Goal: Information Seeking & Learning: Get advice/opinions

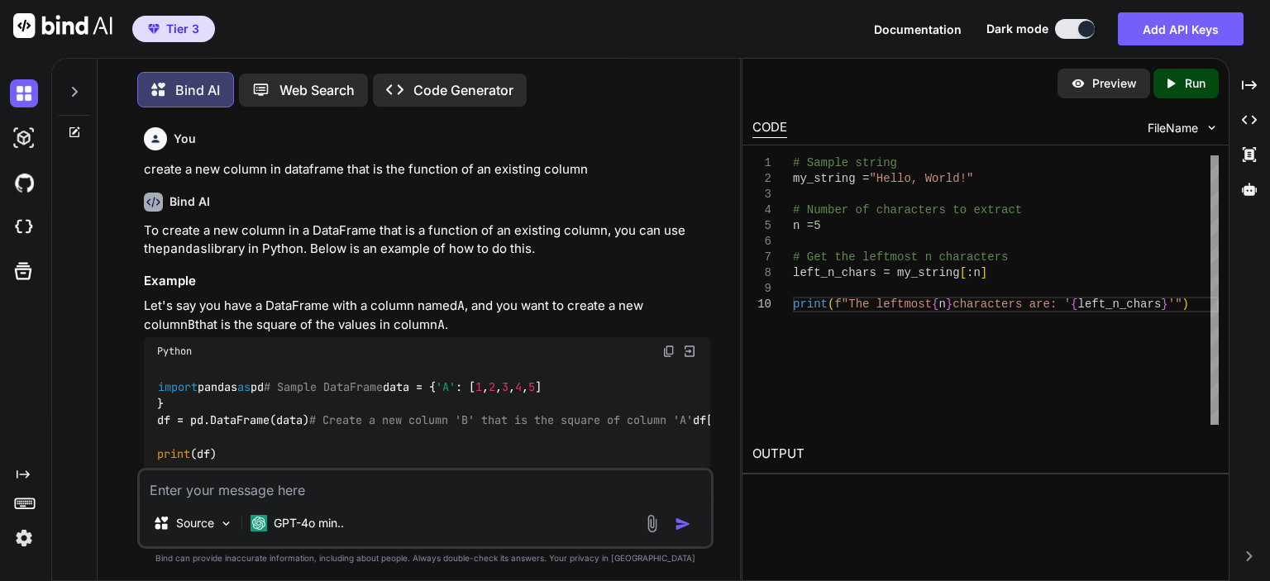
scroll to position [3420, 0]
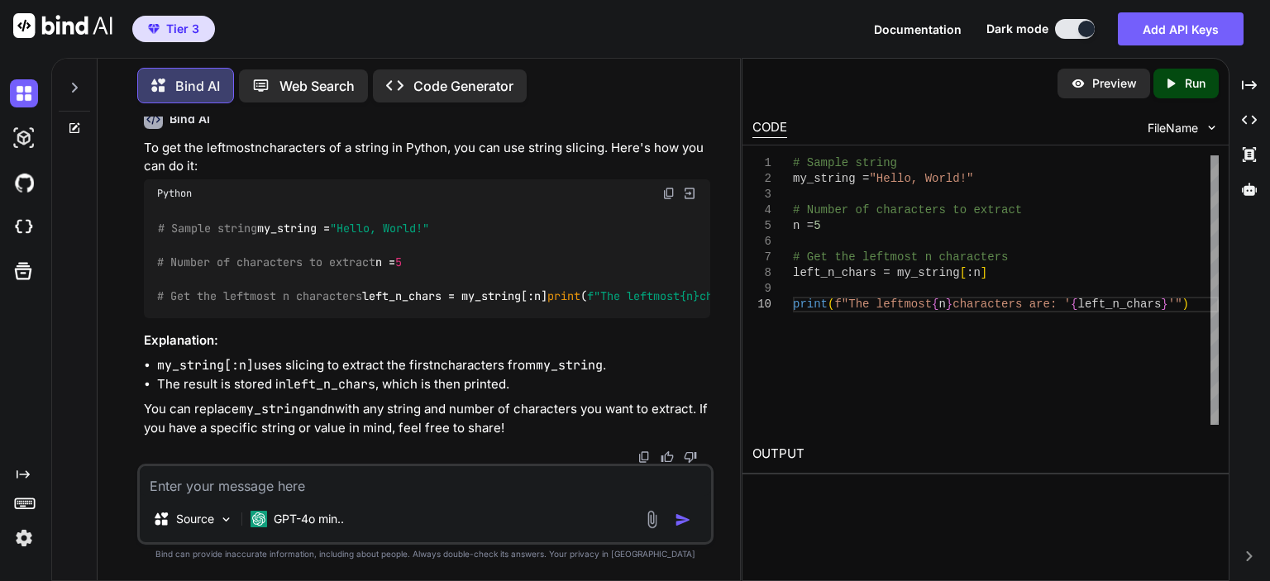
click at [443, 479] on textarea at bounding box center [425, 481] width 571 height 30
type textarea "gather a list of file names from a folder"
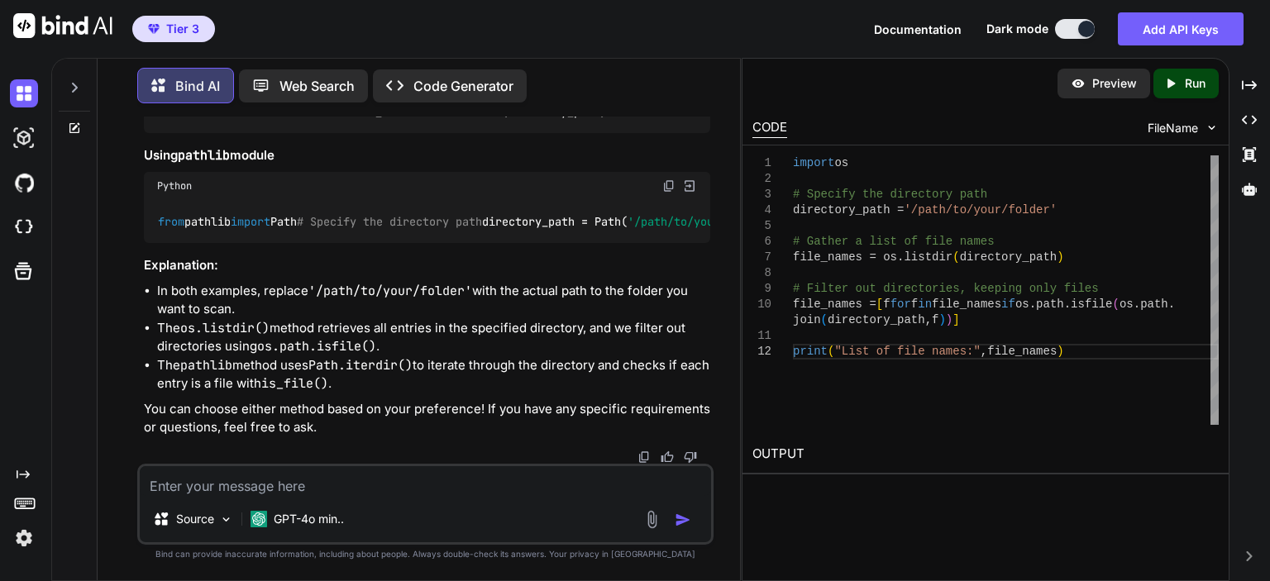
scroll to position [4508, 0]
drag, startPoint x: 250, startPoint y: 343, endPoint x: 240, endPoint y: 341, distance: 10.1
click at [240, 121] on code "import os # Specify the directory path directory_path = '/path/to/your/folder' …" at bounding box center [928, 94] width 1542 height 51
drag, startPoint x: 201, startPoint y: 347, endPoint x: 154, endPoint y: 253, distance: 105.4
click at [154, 133] on div "import os # Specify the directory path directory_path = '/path/to/your/folder' …" at bounding box center [427, 94] width 566 height 77
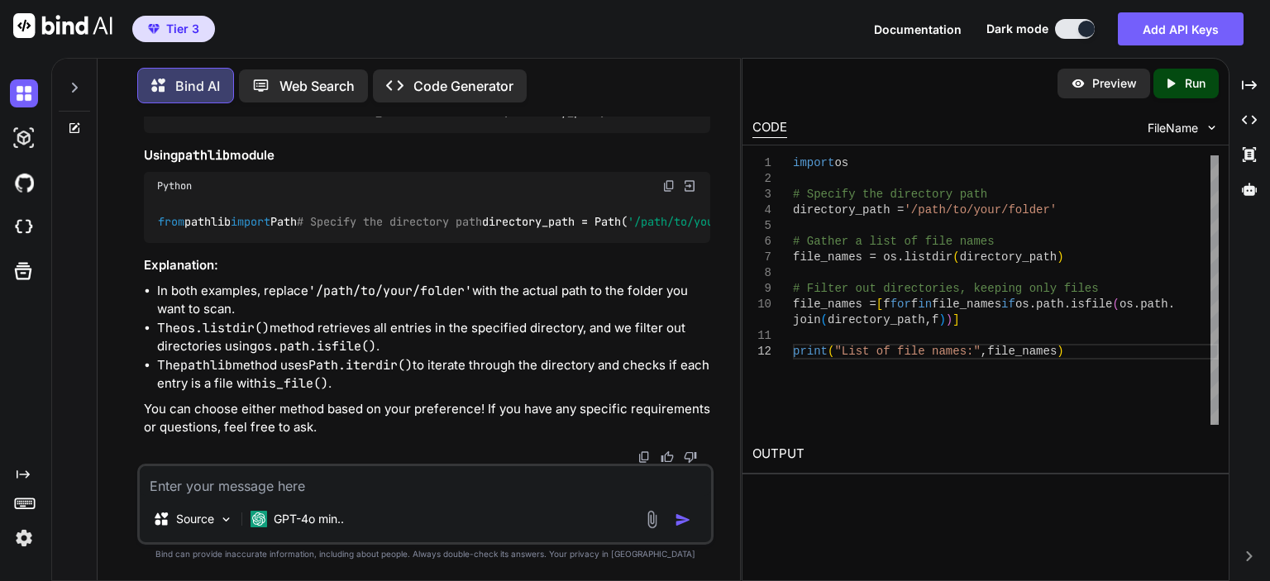
copy code "# Gather a list of file names file_names = os.listdir(directory_path) # Filter …"
click at [450, 469] on textarea at bounding box center [425, 481] width 571 height 30
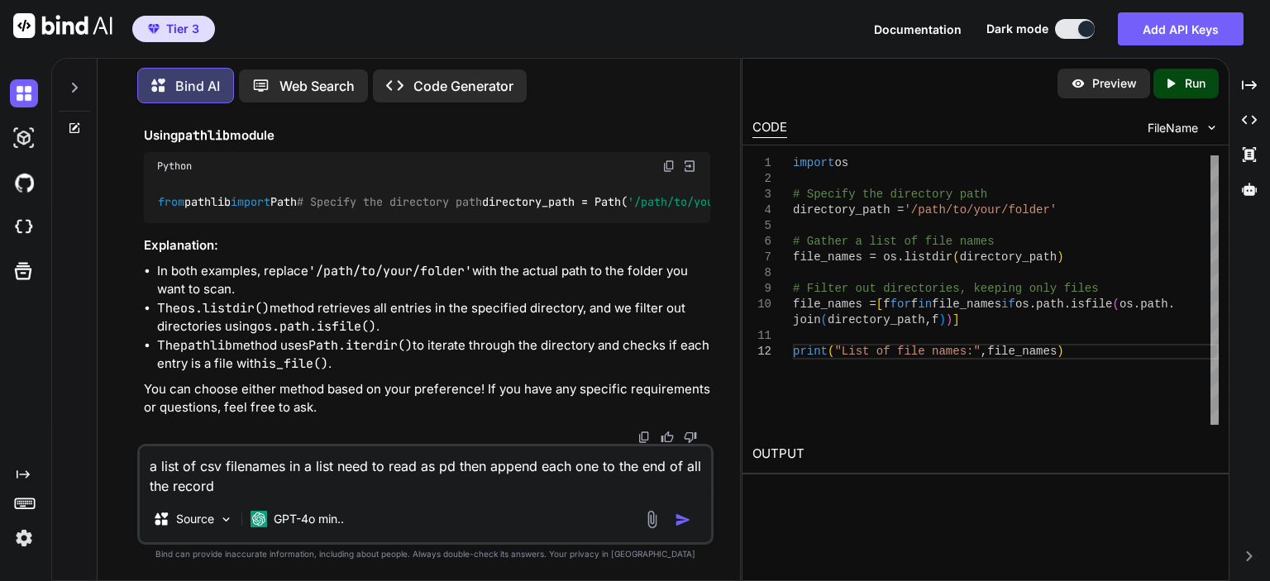
type textarea "a list of csv filenames in a list need to read as pd then append each one to th…"
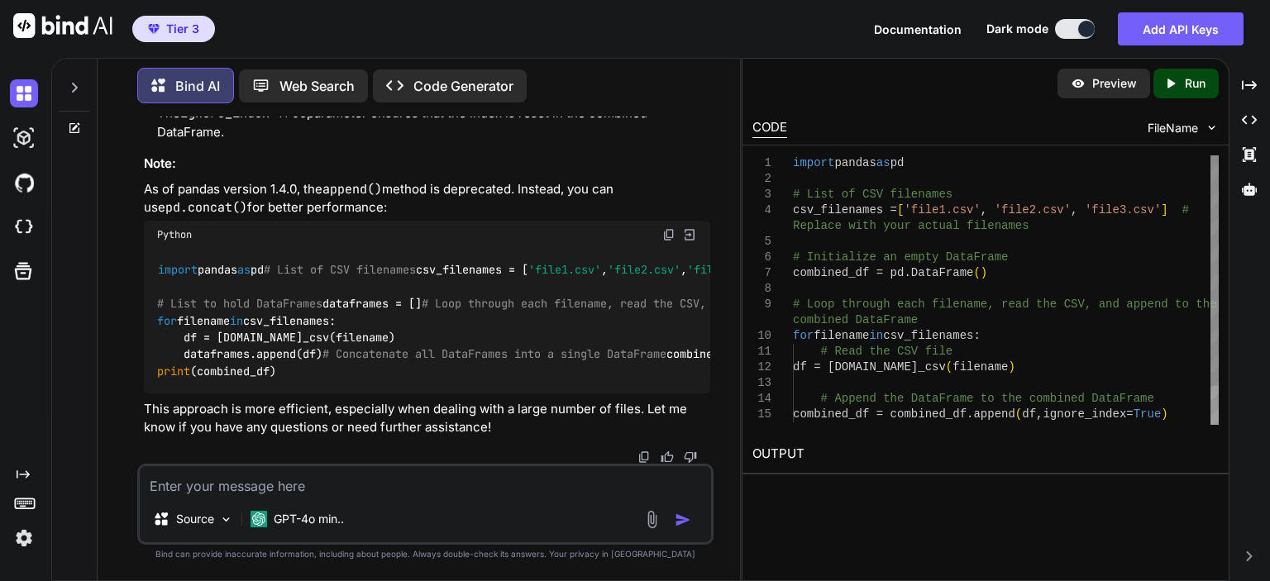
scroll to position [0, 0]
click at [870, 284] on div "import pandas as pd # List of CSV filenames csv_filenames = [ 'file1.csv' , 'fi…" at bounding box center [1006, 312] width 426 height 314
type textarea "import pandas as pd # List of CSV filenames csv_filenames = ['file1.csv', 'file…"
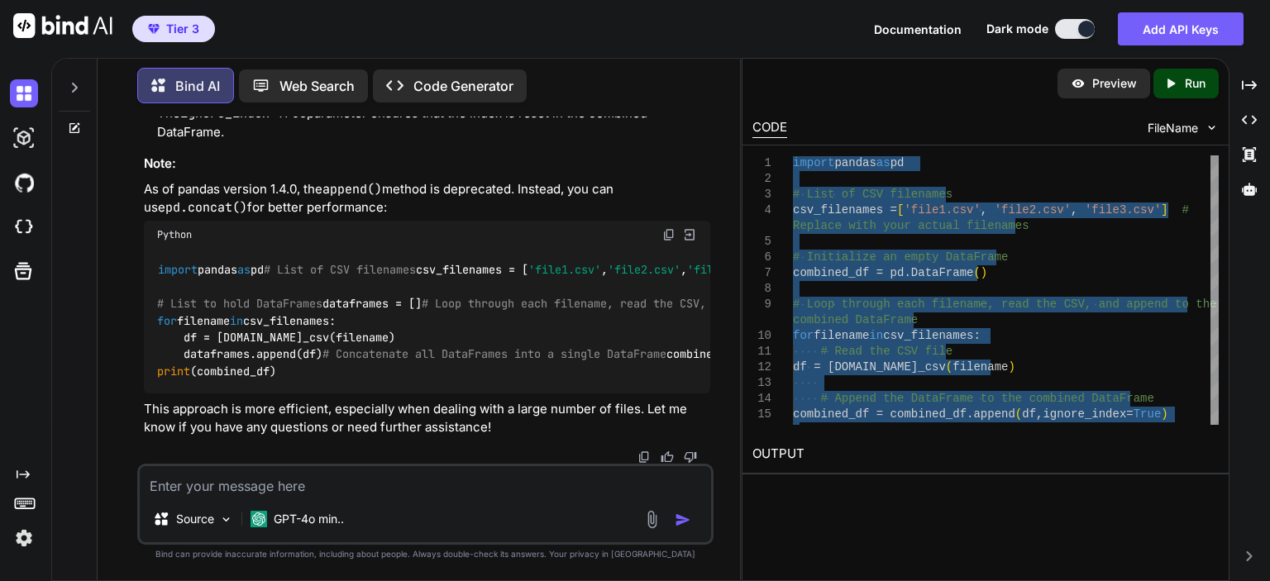
scroll to position [5685, 0]
click at [401, 485] on textarea at bounding box center [425, 481] width 571 height 30
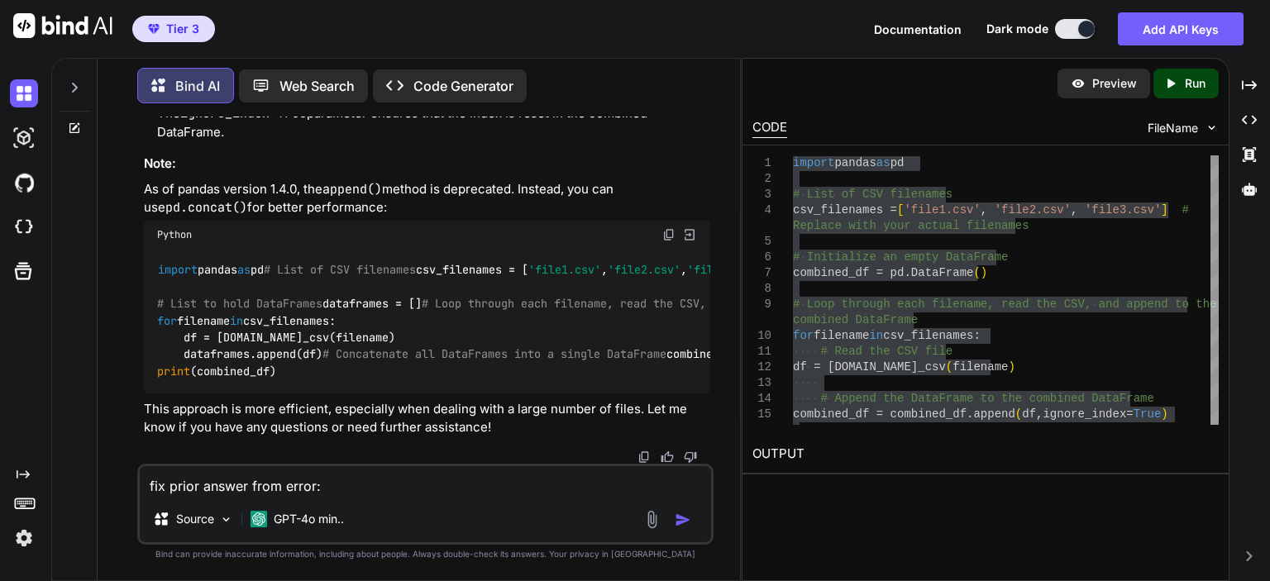
paste textarea "AttributeError: 'DataFrame' object has no attribute 'append'"
type textarea "fix prior answer from error: AttributeError: 'DataFrame' object has no attribut…"
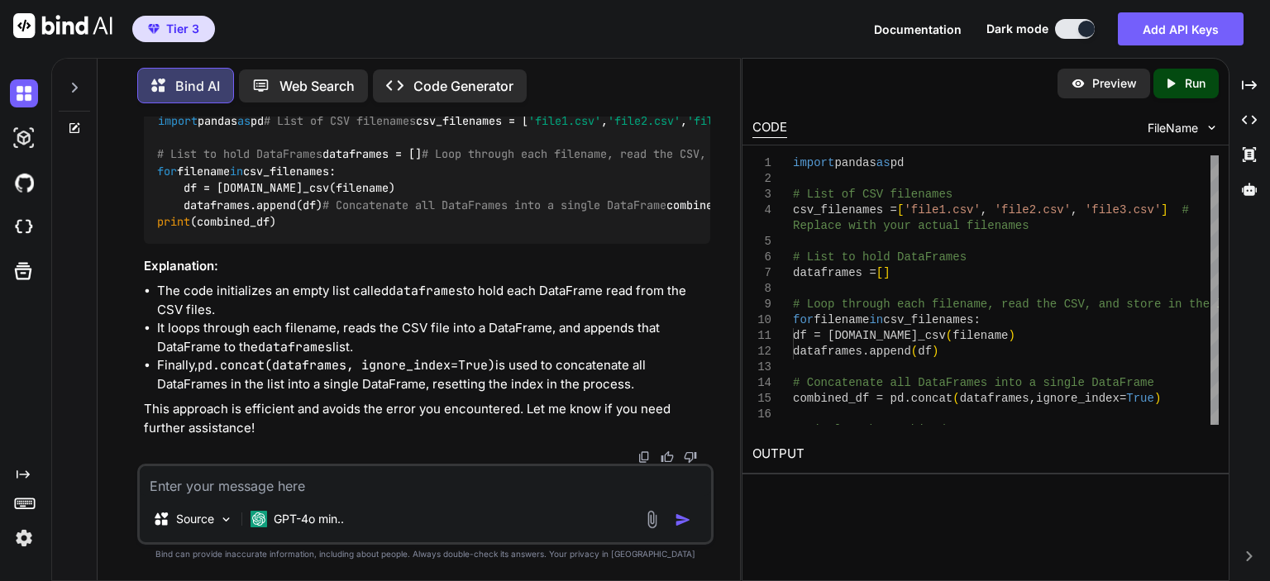
scroll to position [6712, 0]
drag, startPoint x: 548, startPoint y: 417, endPoint x: 154, endPoint y: 429, distance: 394.5
click at [154, 244] on div "import pandas as pd # List of CSV filenames csv_filenames = [ 'file1.csv' , 'fi…" at bounding box center [427, 171] width 566 height 145
copy code "combined_df = pd.concat(dataframes, ignore_index= True )"
click at [389, 244] on div "import pandas as pd # List of CSV filenames csv_filenames = [ 'file1.csv' , 'fi…" at bounding box center [427, 171] width 566 height 145
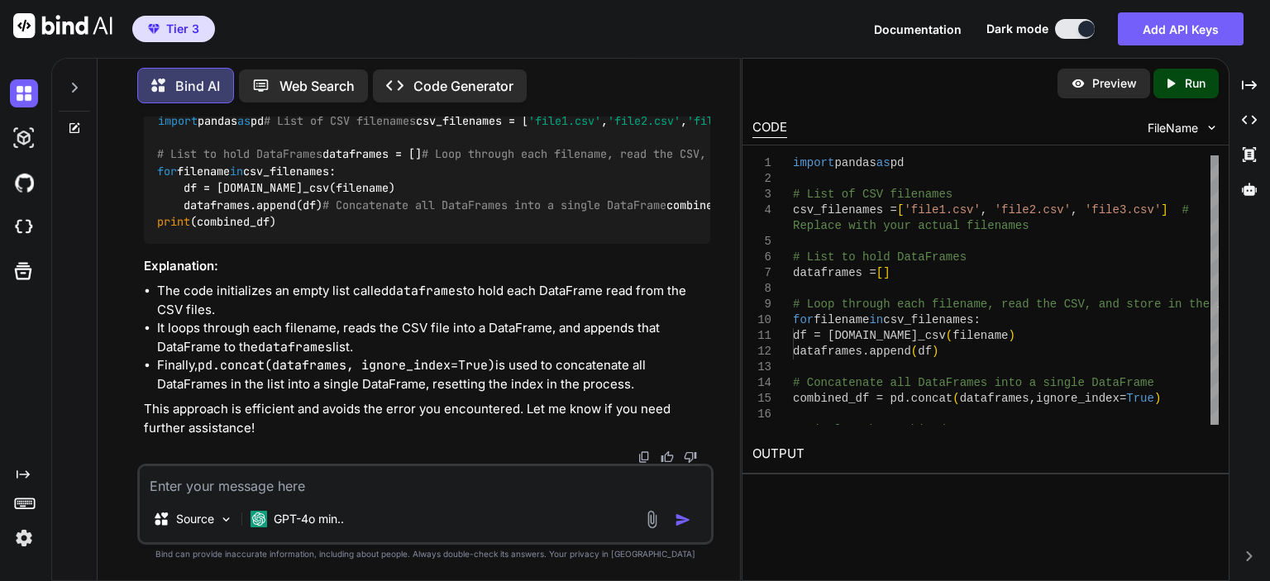
scroll to position [6795, 0]
click at [293, 231] on code "import pandas as pd # List of CSV filenames csv_filenames = [ 'file1.csv' , 'fi…" at bounding box center [696, 171] width 1078 height 118
click at [422, 162] on span "# Loop through each filename, read the CSV, and store in the list" at bounding box center [637, 154] width 430 height 15
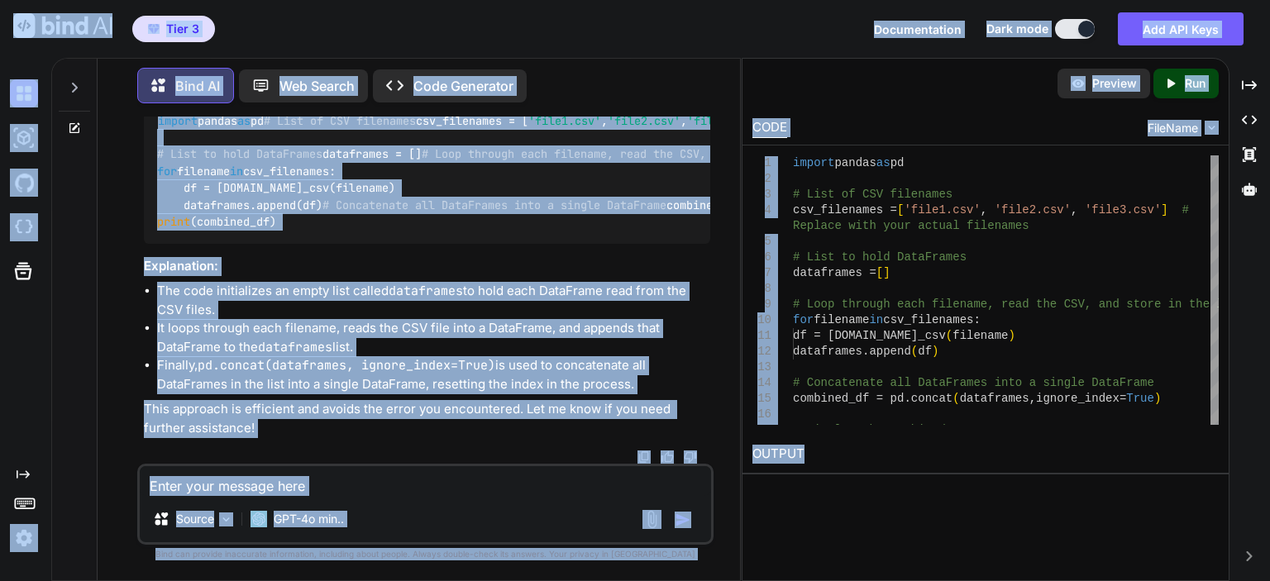
copy body "Tier 3 Documentation Dark mode Add API Keys Created with Pixso. Created with Pi…"
click at [440, 244] on div "import pandas as pd # List of CSV filenames csv_filenames = [ 'file1.csv' , 'fi…" at bounding box center [427, 171] width 566 height 145
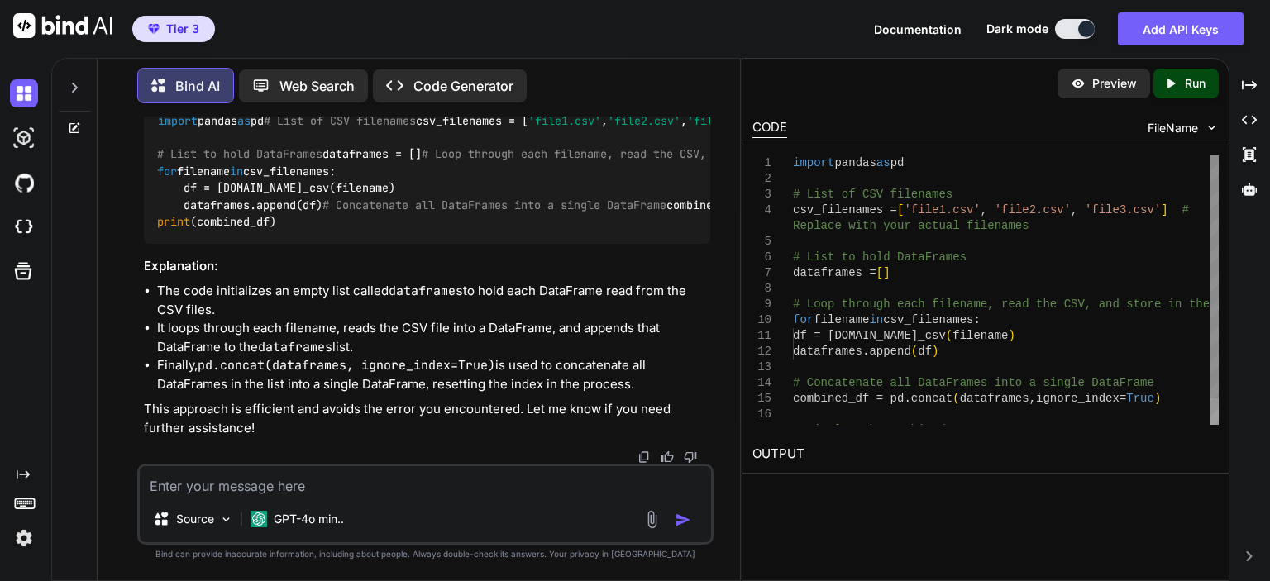
scroll to position [0, 0]
click at [833, 254] on div "# List of CSV filenames csv_filenames = [ 'file1.csv' , 'file2.csv' , 'file3.cs…" at bounding box center [1006, 304] width 426 height 298
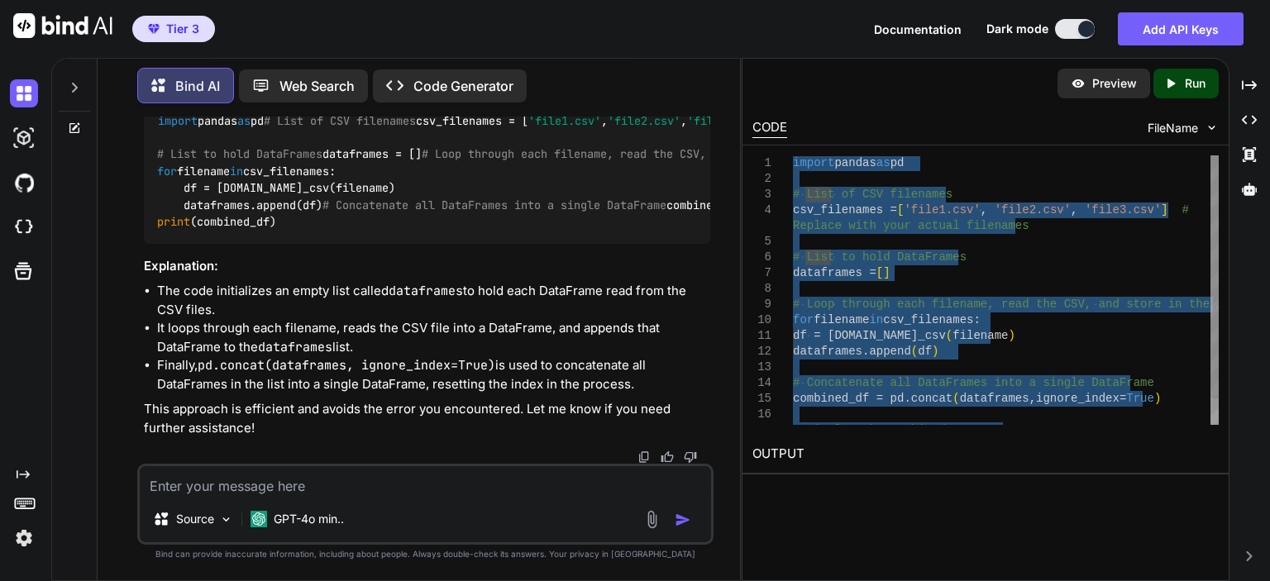
type textarea "import pandas as pd # List of CSV filenames csv_filenames = ['file1.csv', 'file…"
